Goal: Obtain resource: Download file/media

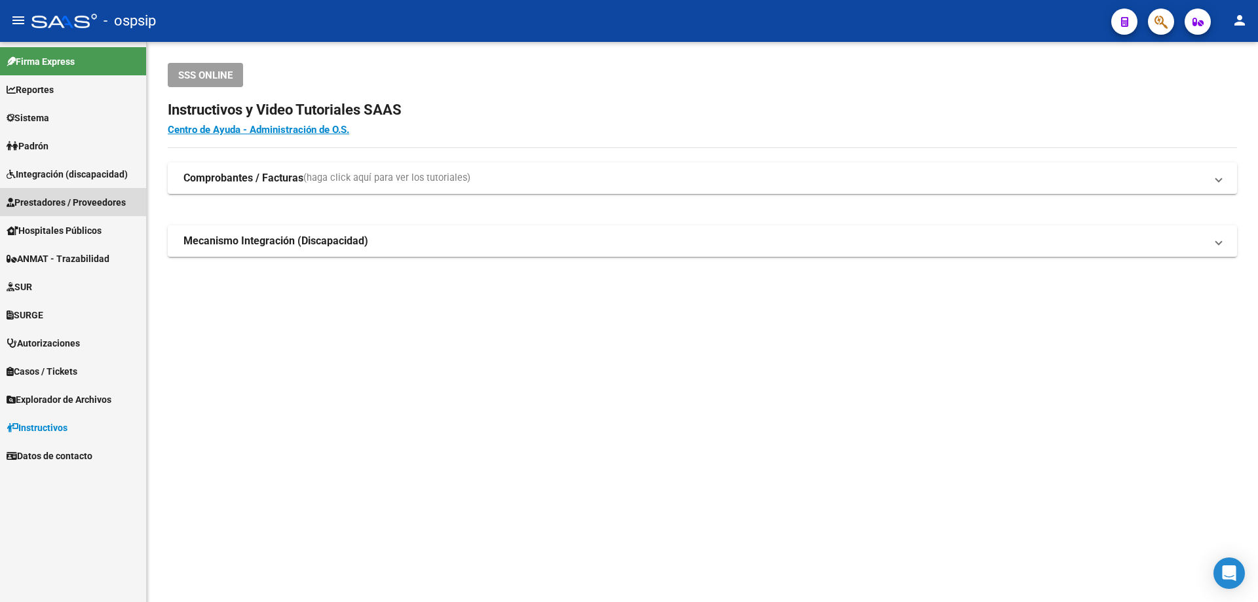
click at [68, 200] on span "Prestadores / Proveedores" at bounding box center [66, 202] width 119 height 14
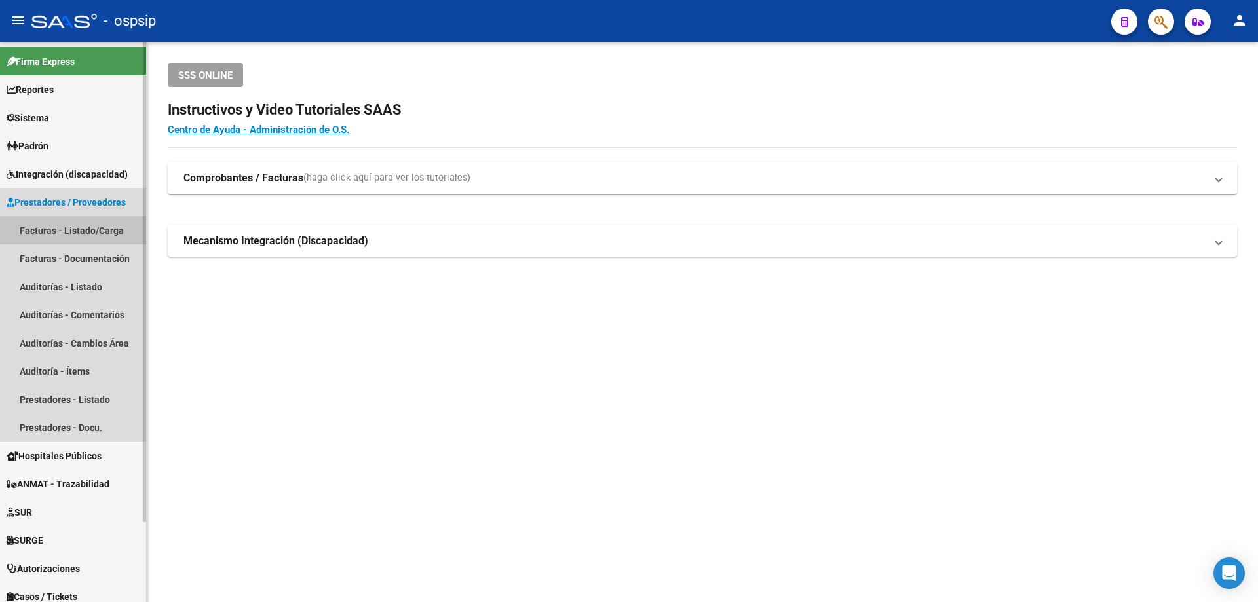
click at [44, 220] on link "Facturas - Listado/Carga" at bounding box center [73, 230] width 146 height 28
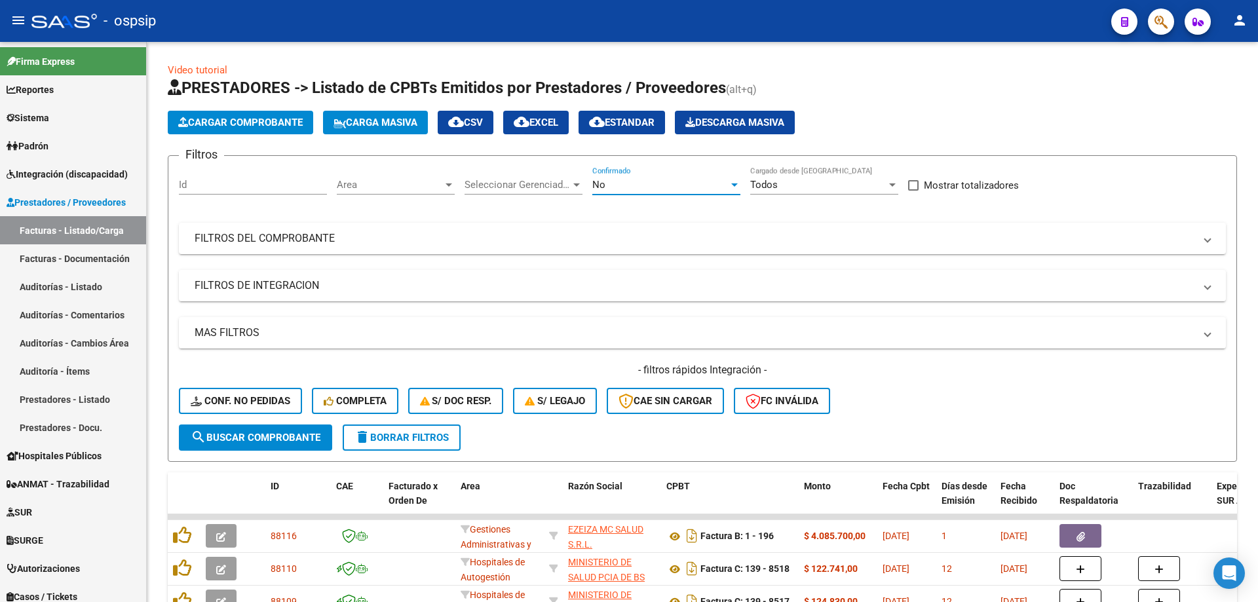
click at [652, 181] on div "No" at bounding box center [660, 185] width 136 height 12
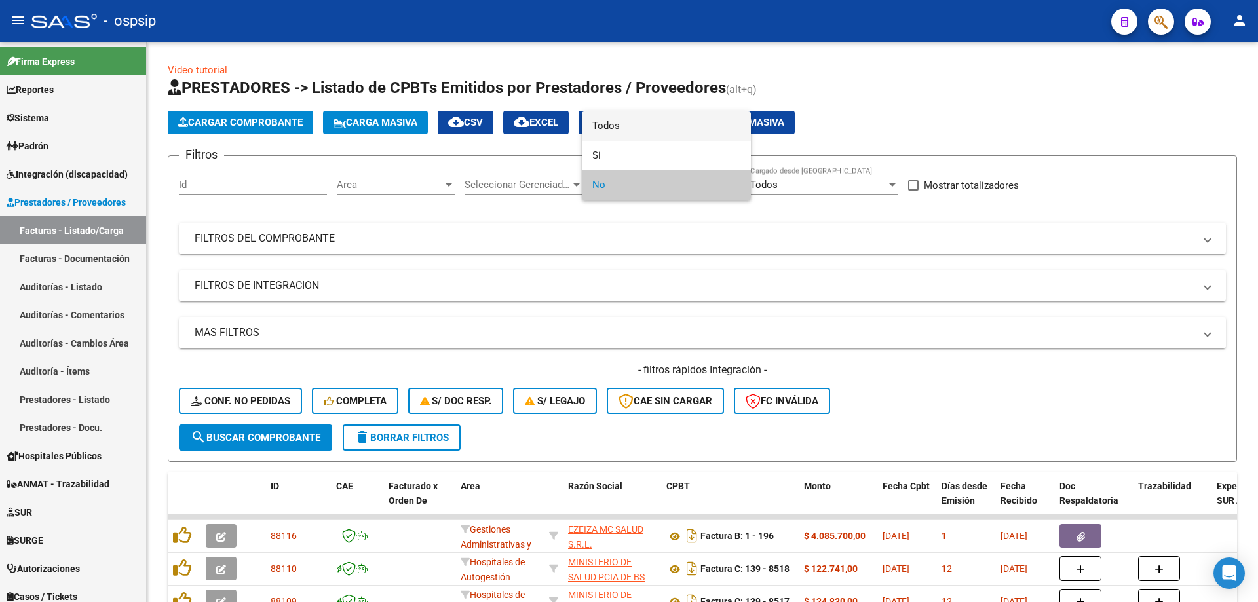
click at [659, 131] on span "Todos" at bounding box center [666, 125] width 148 height 29
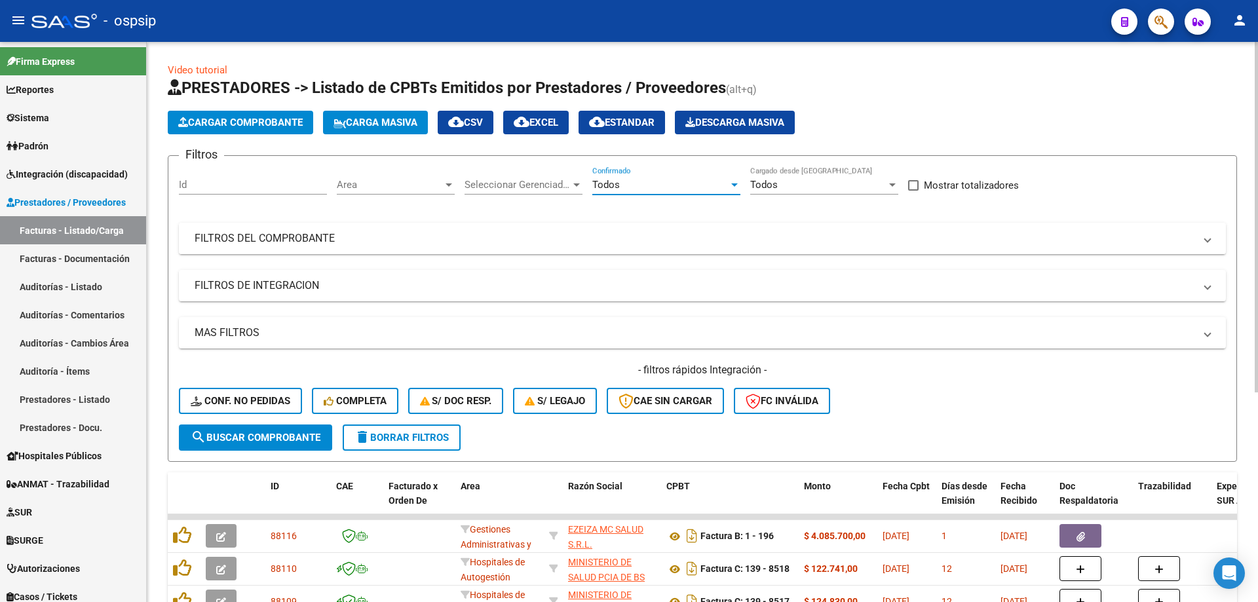
click at [284, 229] on mat-expansion-panel-header "FILTROS DEL COMPROBANTE" at bounding box center [702, 238] width 1047 height 31
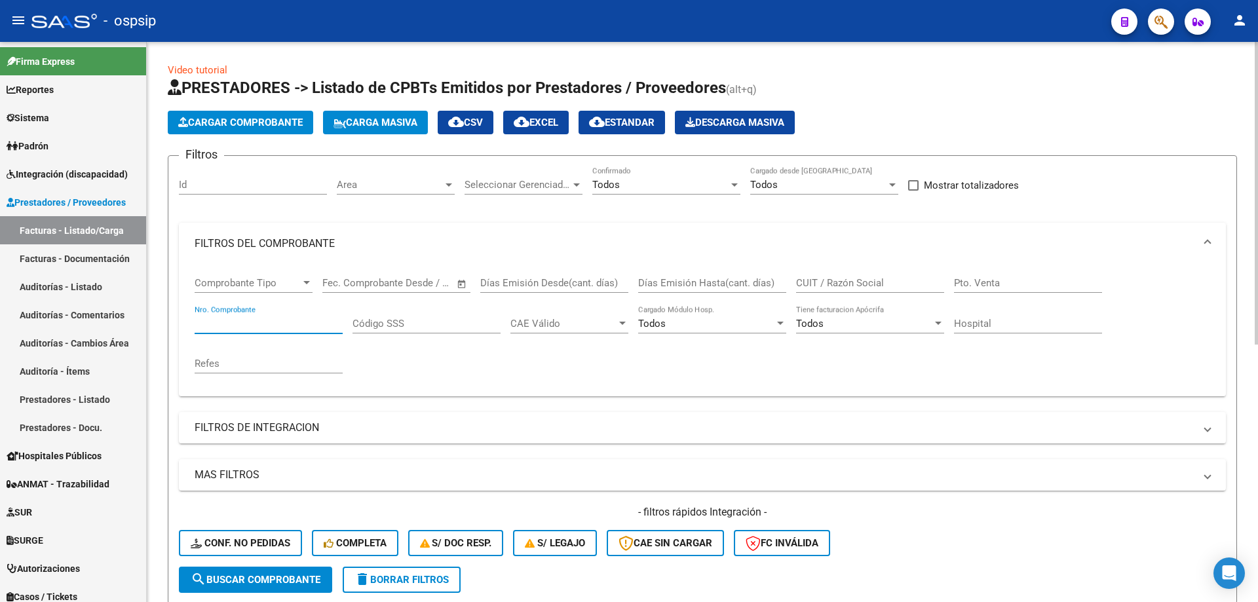
click at [266, 328] on input "Nro. Comprobante" at bounding box center [269, 324] width 148 height 12
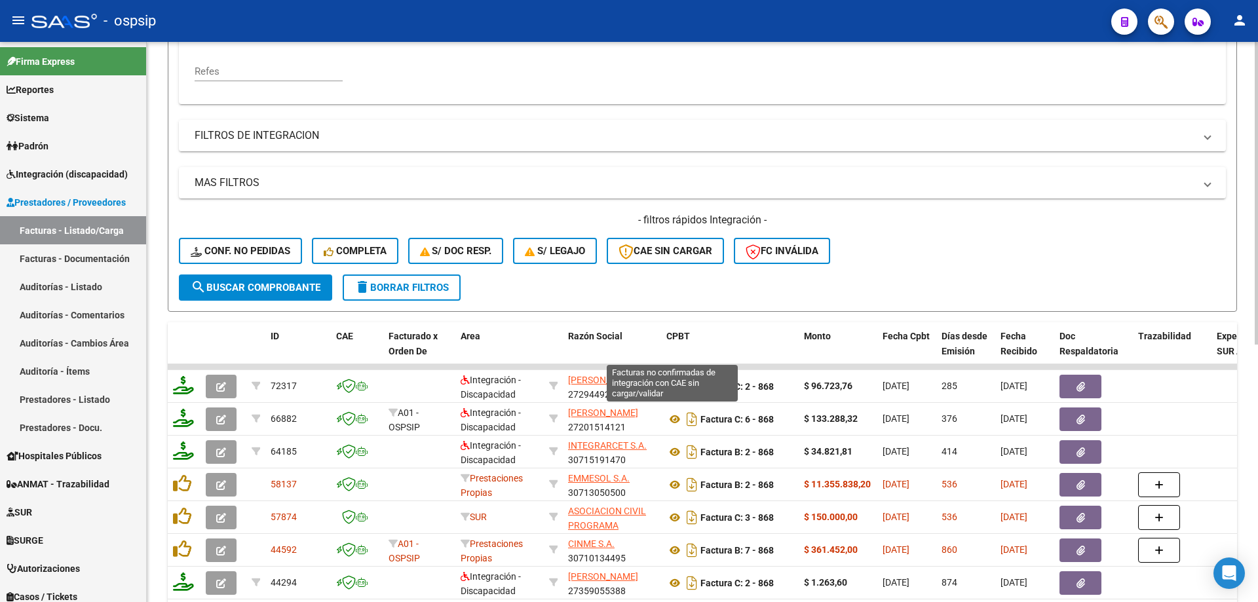
scroll to position [459, 0]
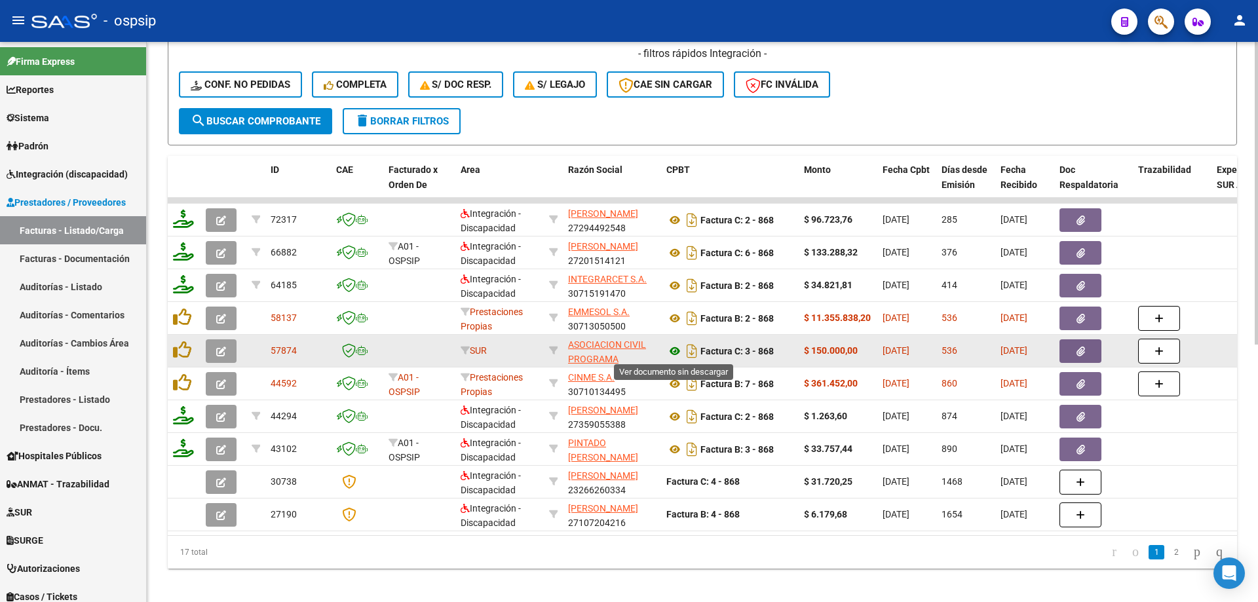
type input "868"
click at [676, 353] on icon at bounding box center [674, 351] width 17 height 16
